Goal: Transaction & Acquisition: Purchase product/service

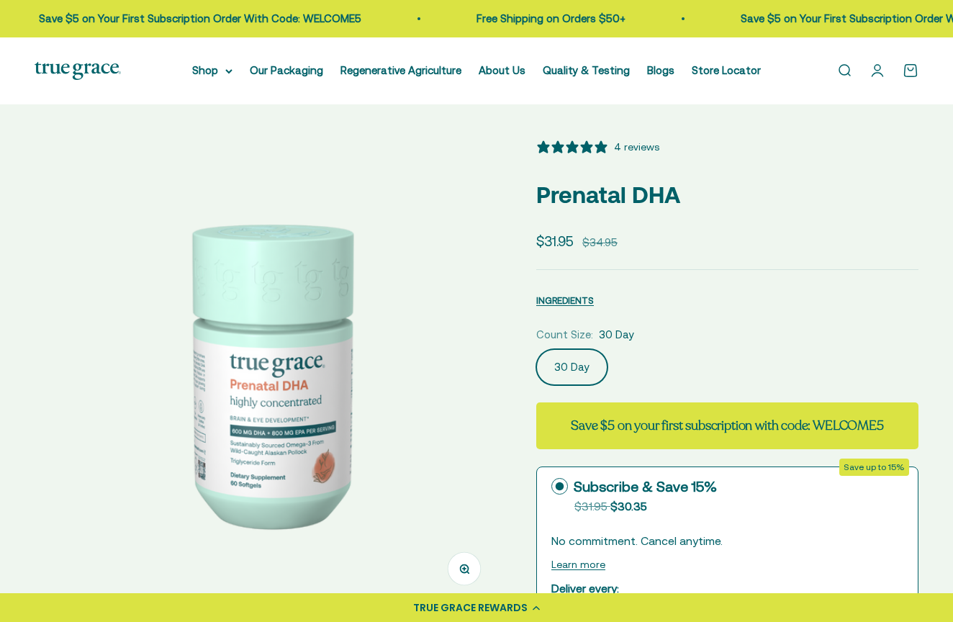
select select "3"
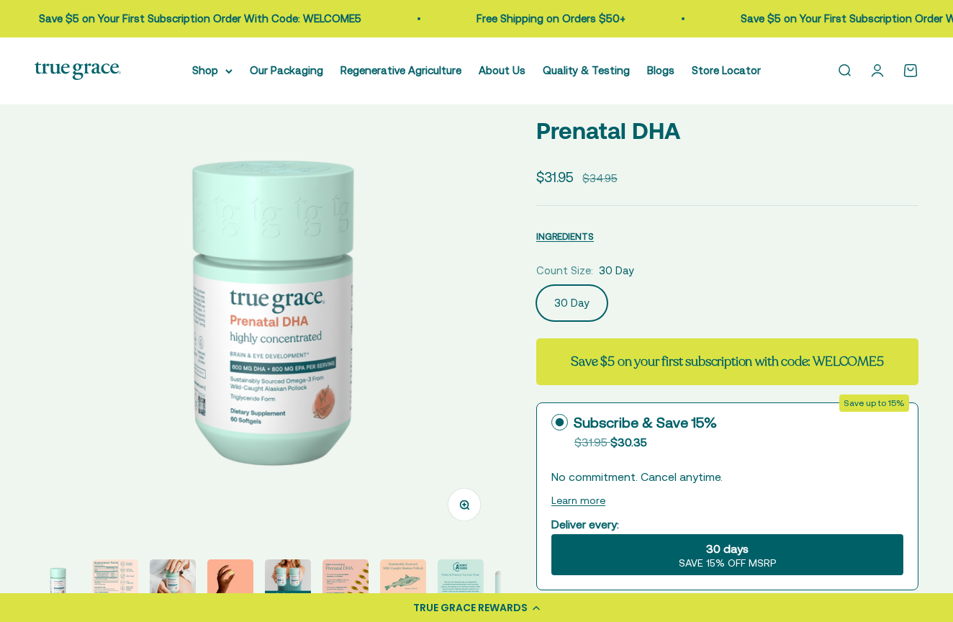
scroll to position [64, 0]
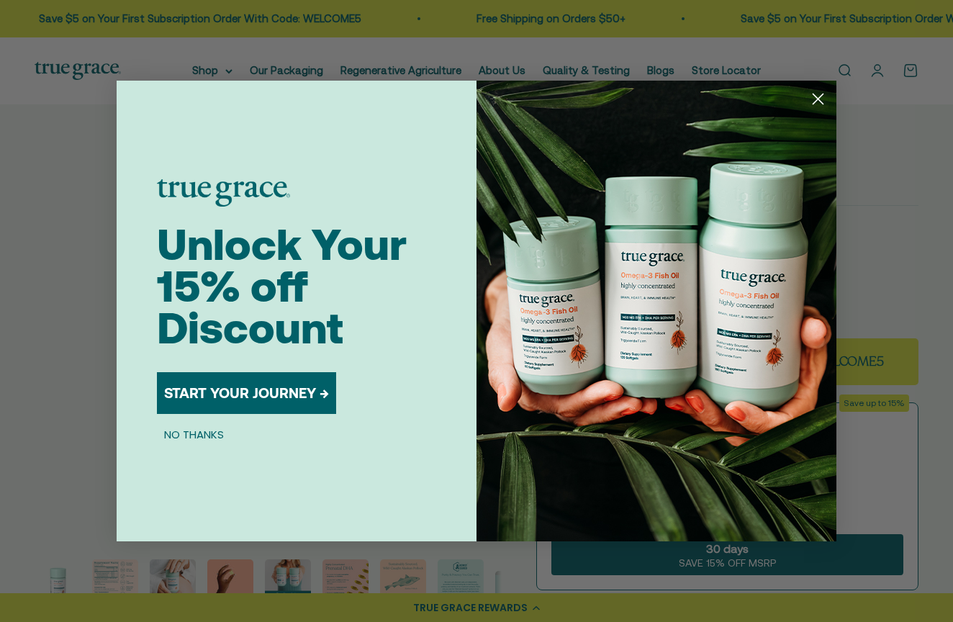
click at [824, 100] on circle "Close dialog" at bounding box center [818, 99] width 24 height 24
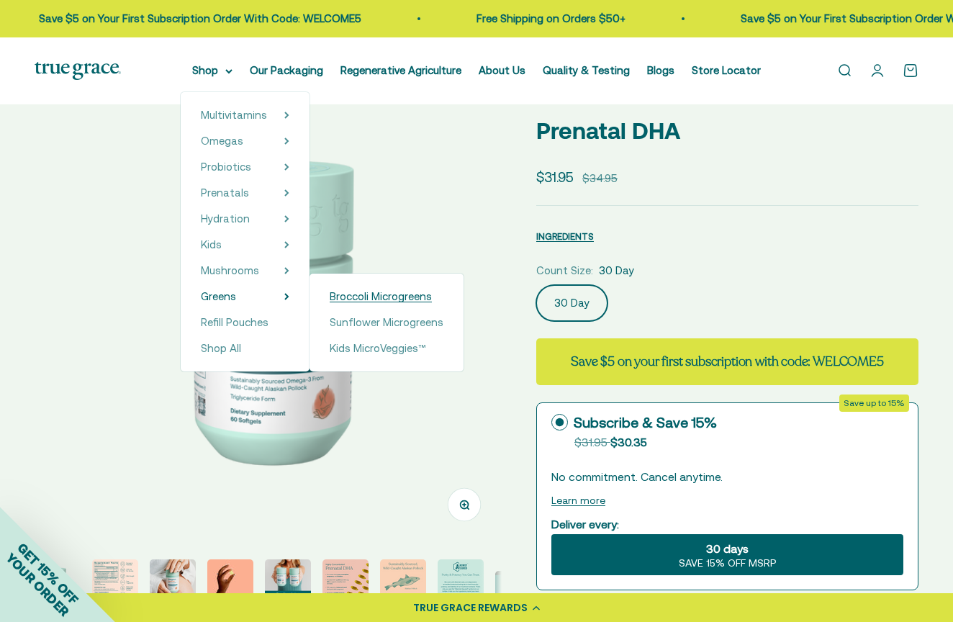
click at [379, 295] on span "Broccoli Microgreens" at bounding box center [381, 296] width 102 height 12
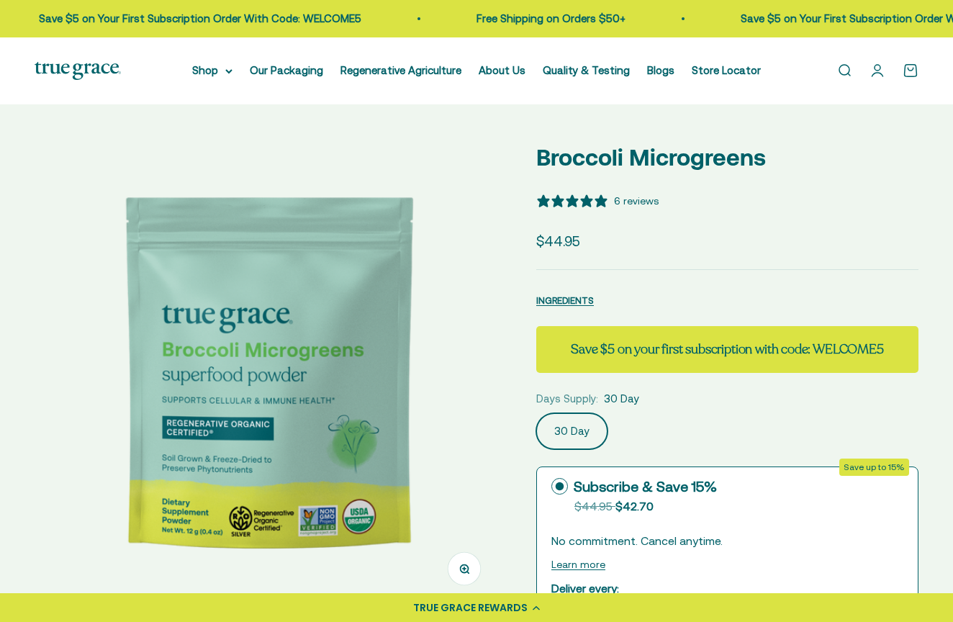
select select "3"
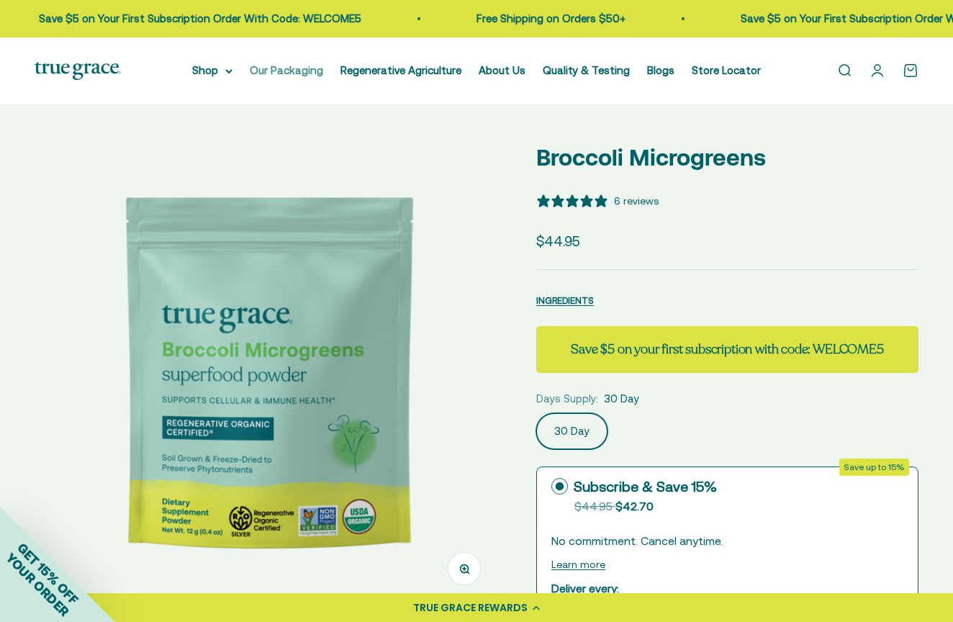
click at [267, 69] on link "Our Packaging" at bounding box center [286, 70] width 73 height 12
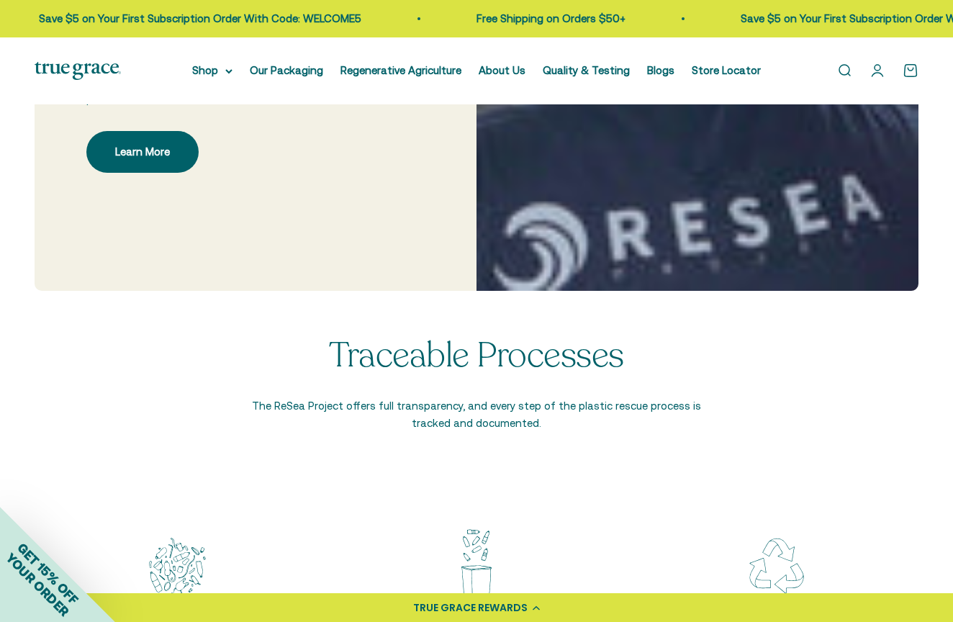
scroll to position [1102, 0]
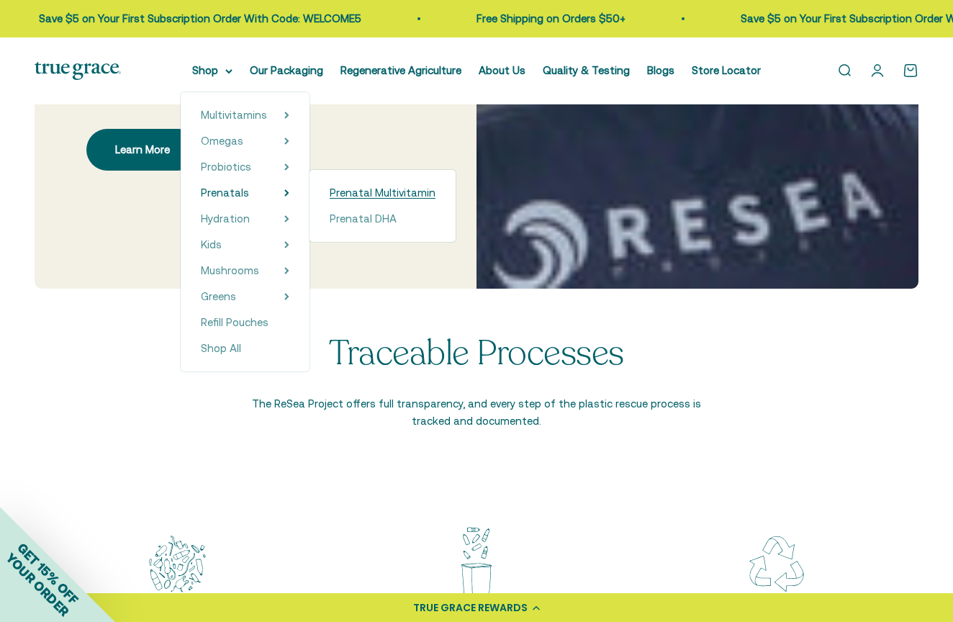
click at [360, 192] on span "Prenatal Multivitamin" at bounding box center [383, 192] width 106 height 12
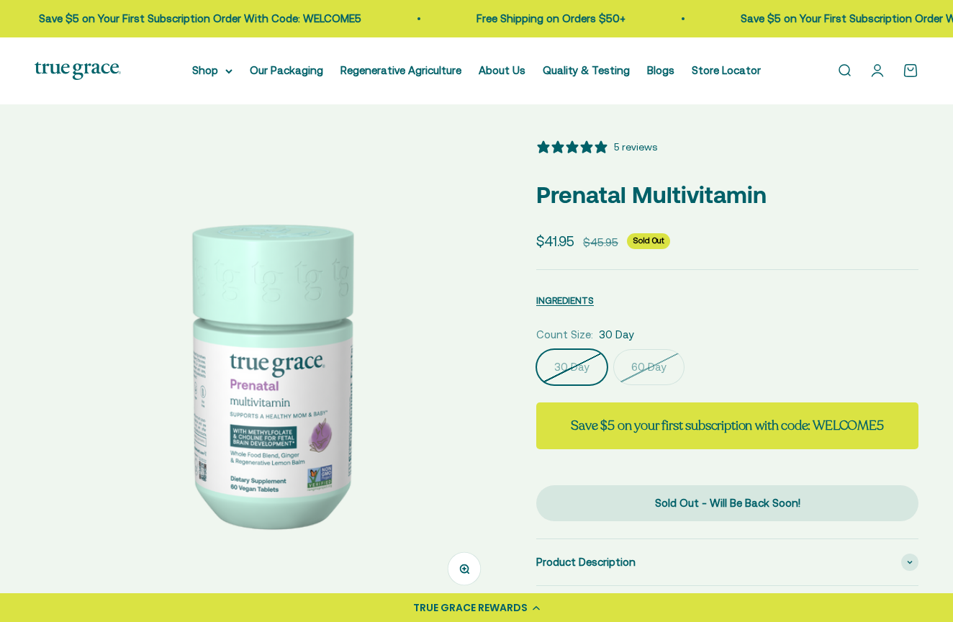
select select "3"
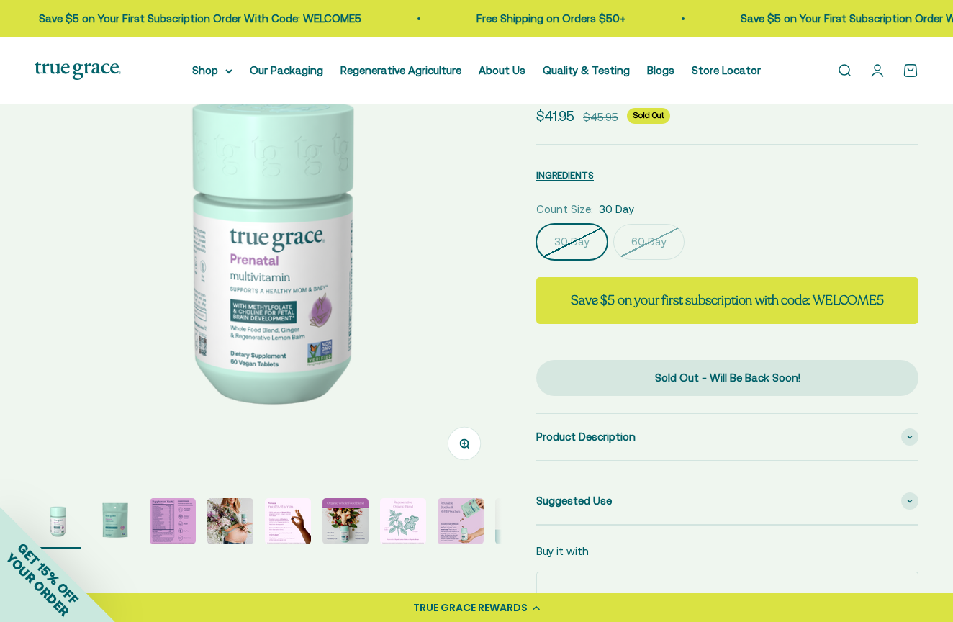
scroll to position [127, 0]
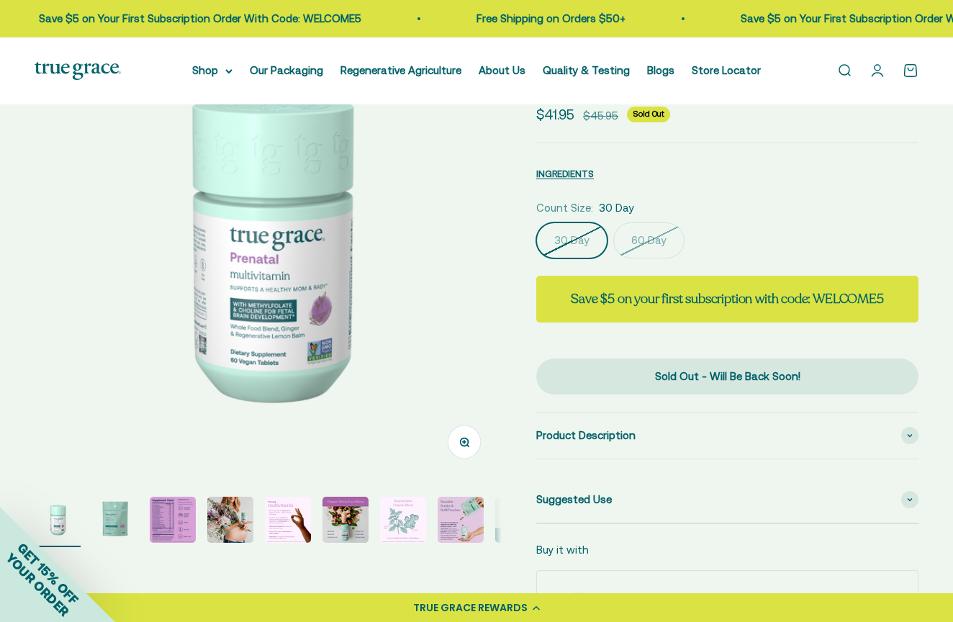
click at [178, 531] on img "Go to item 3" at bounding box center [173, 520] width 46 height 46
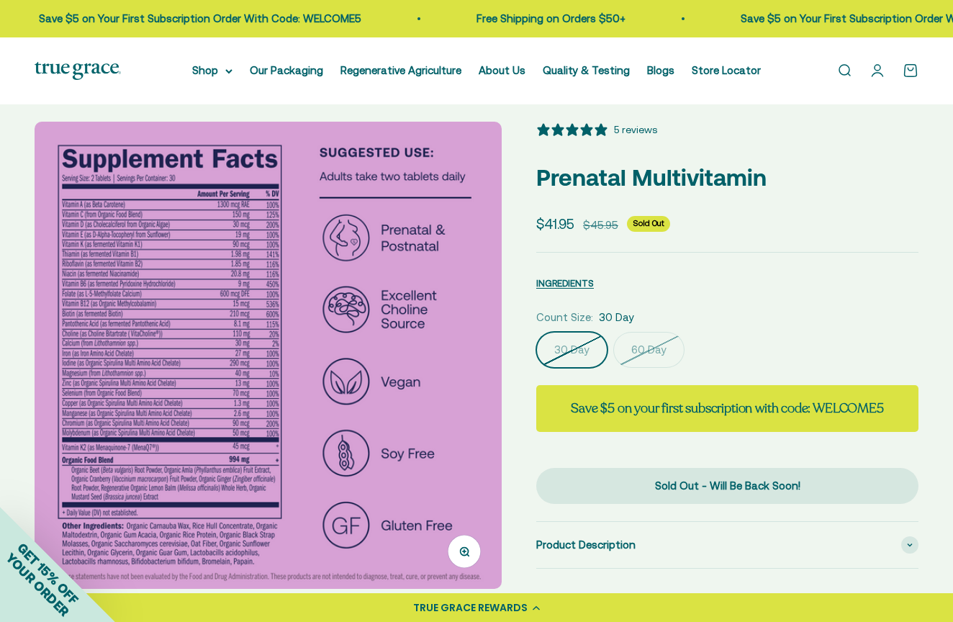
scroll to position [17, 0]
click at [132, 375] on img at bounding box center [268, 355] width 467 height 467
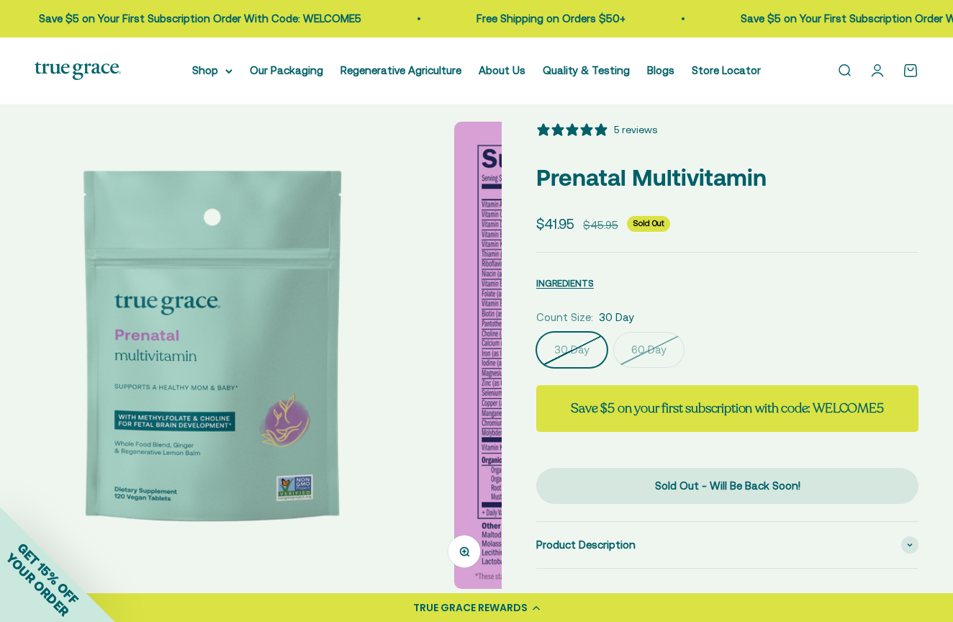
scroll to position [0, 476]
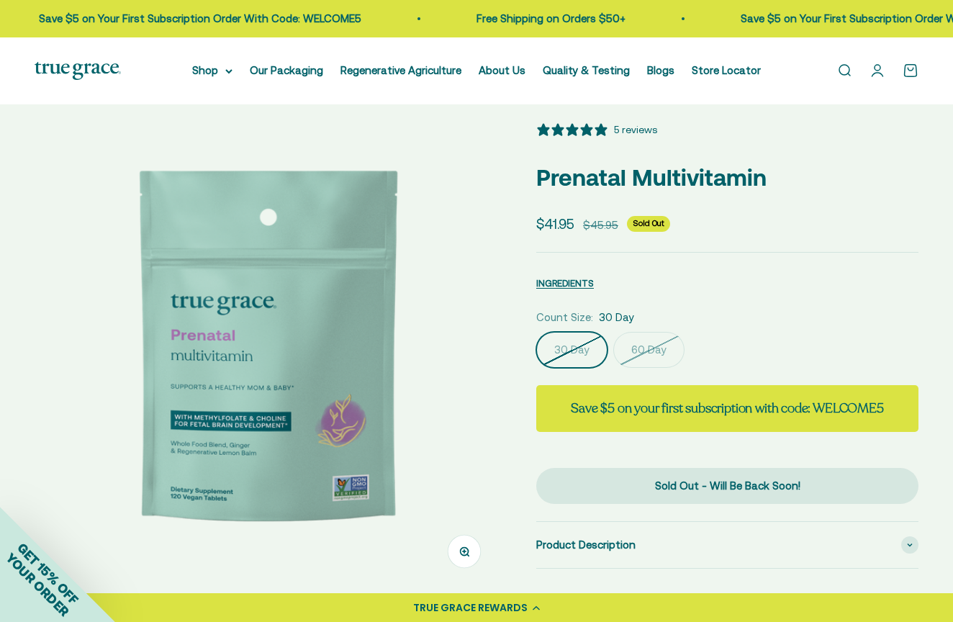
click at [480, 336] on img at bounding box center [268, 355] width 467 height 467
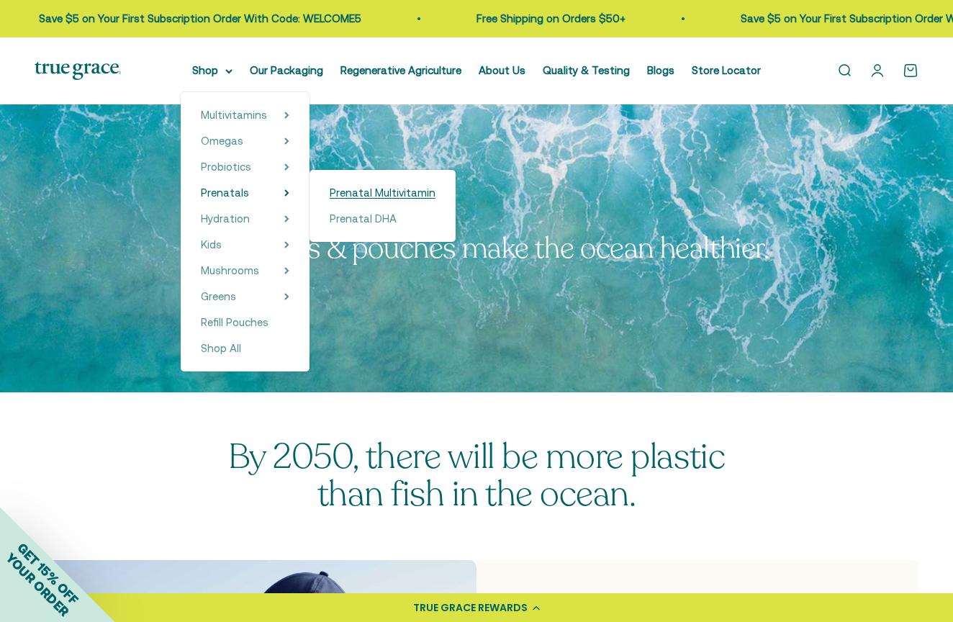
click at [366, 194] on span "Prenatal Multivitamin" at bounding box center [383, 192] width 106 height 12
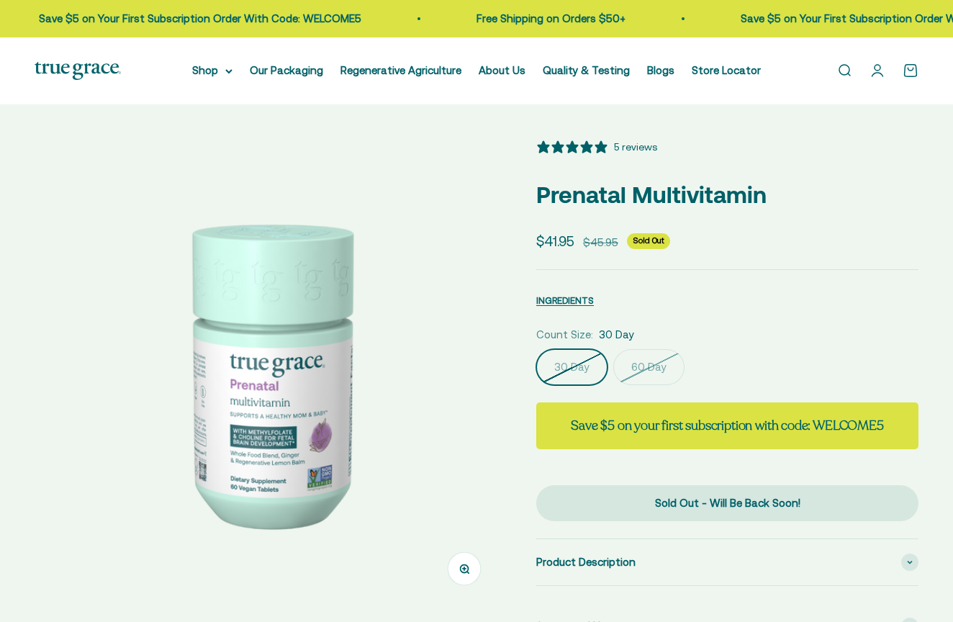
select select "3"
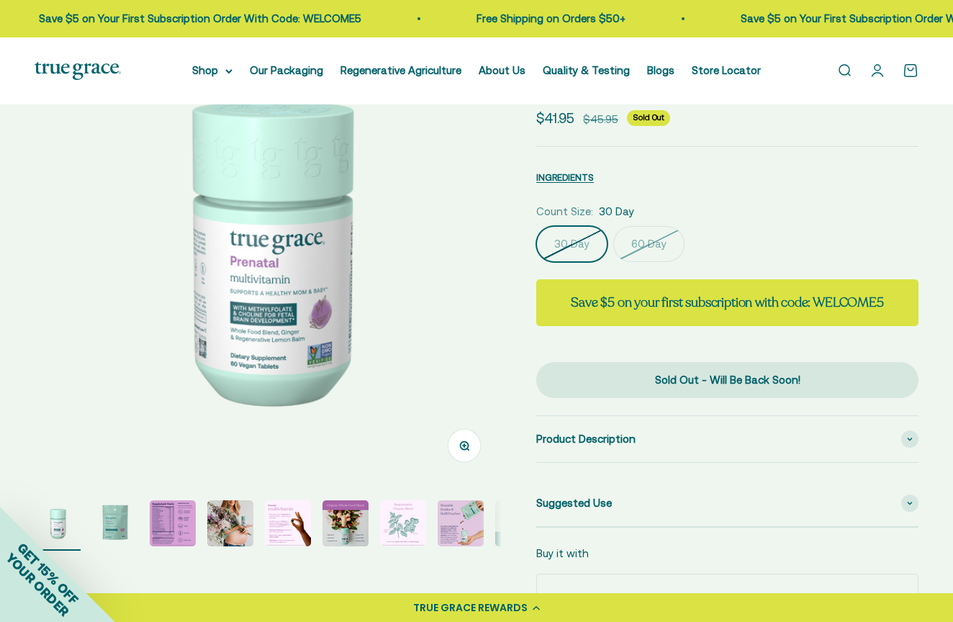
scroll to position [130, 0]
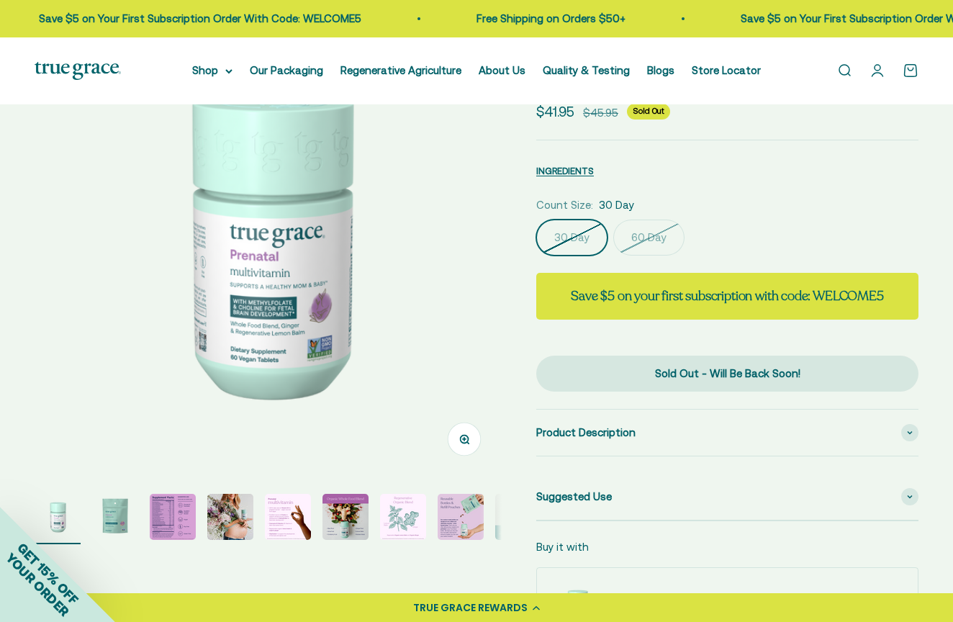
click at [174, 516] on img "Go to item 3" at bounding box center [173, 517] width 46 height 46
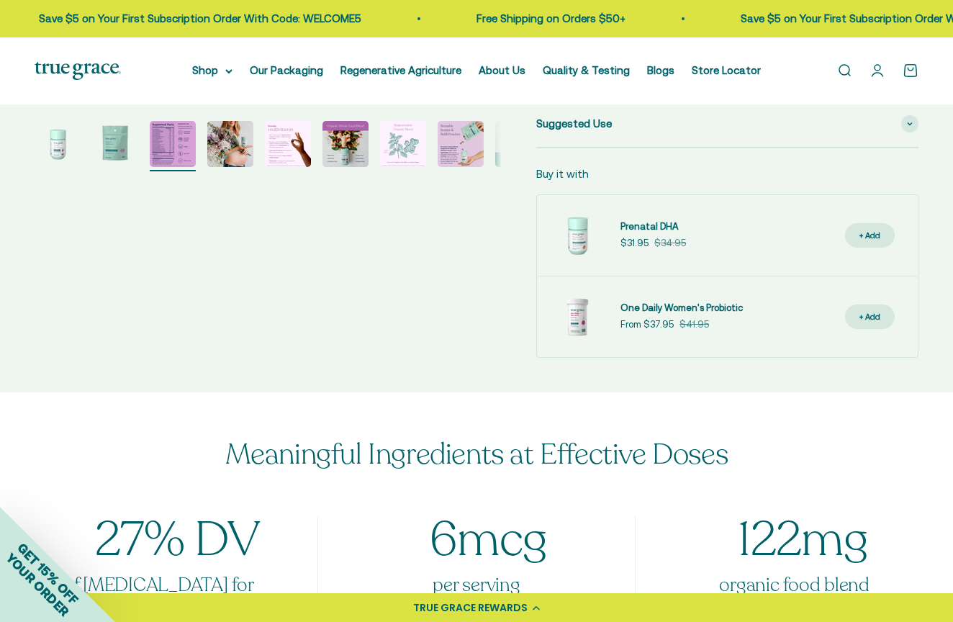
scroll to position [565, 0]
